Goal: Transaction & Acquisition: Purchase product/service

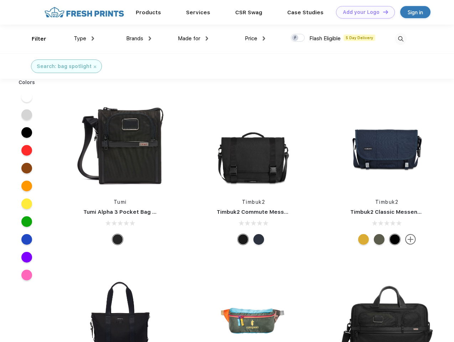
click at [363, 12] on link "Add your Logo Design Tool" at bounding box center [365, 12] width 59 height 12
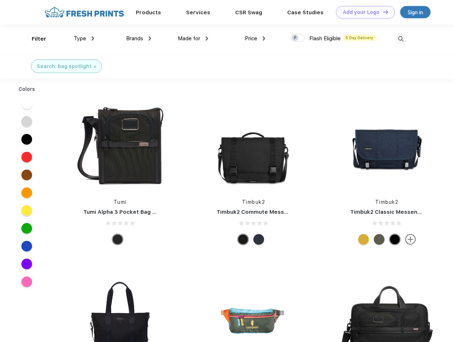
click at [0, 0] on div "Design Tool" at bounding box center [0, 0] width 0 height 0
click at [382, 12] on link "Add your Logo Design Tool" at bounding box center [365, 12] width 59 height 12
click at [34, 39] on div "Filter" at bounding box center [39, 39] width 15 height 8
click at [84, 38] on span "Type" at bounding box center [80, 38] width 12 height 6
click at [139, 38] on span "Brands" at bounding box center [134, 38] width 17 height 6
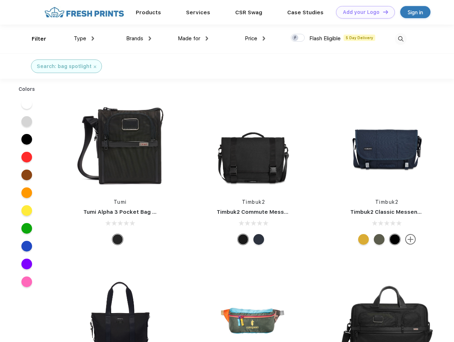
click at [193, 38] on span "Made for" at bounding box center [189, 38] width 22 height 6
click at [255, 38] on span "Price" at bounding box center [251, 38] width 12 height 6
click at [298, 38] on div at bounding box center [298, 38] width 14 height 8
click at [295, 38] on input "checkbox" at bounding box center [293, 35] width 5 height 5
click at [400, 39] on img at bounding box center [401, 39] width 12 height 12
